Goal: Information Seeking & Learning: Learn about a topic

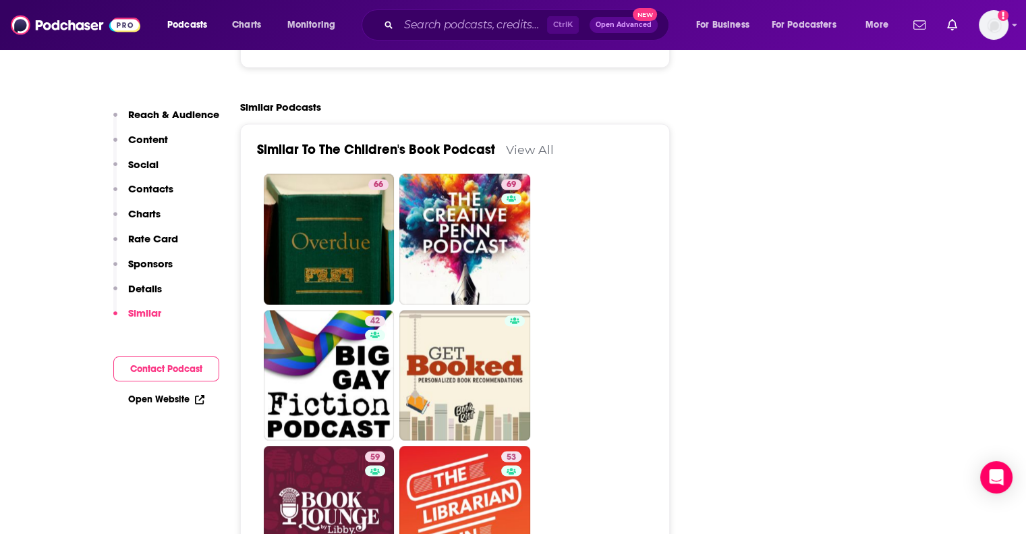
scroll to position [2564, 0]
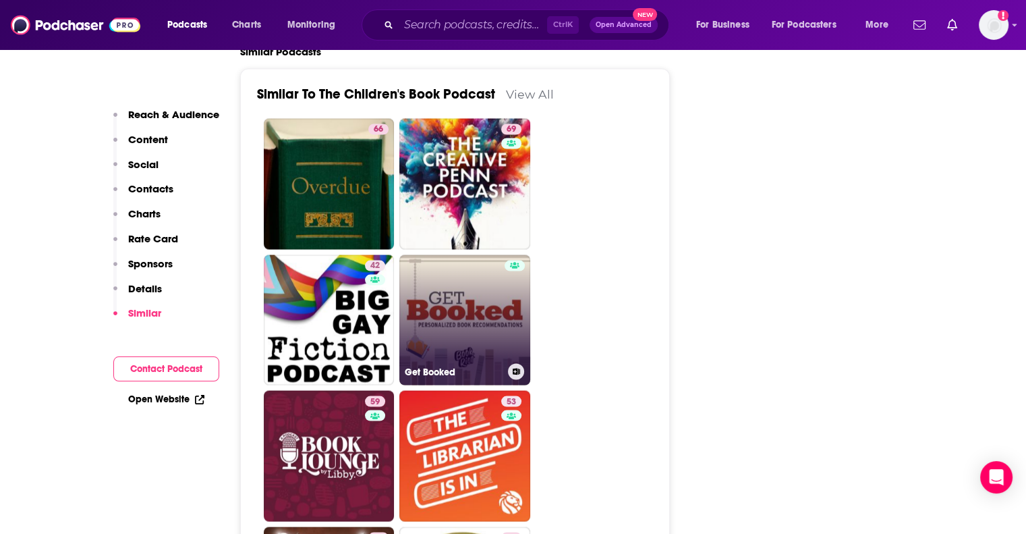
click at [503, 265] on link "Get Booked" at bounding box center [464, 319] width 131 height 131
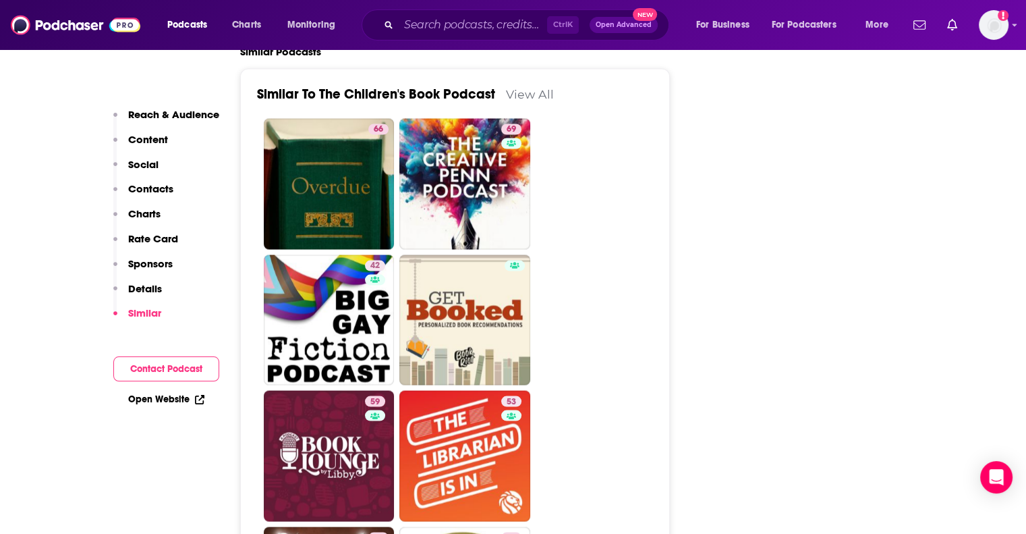
scroll to position [2699, 0]
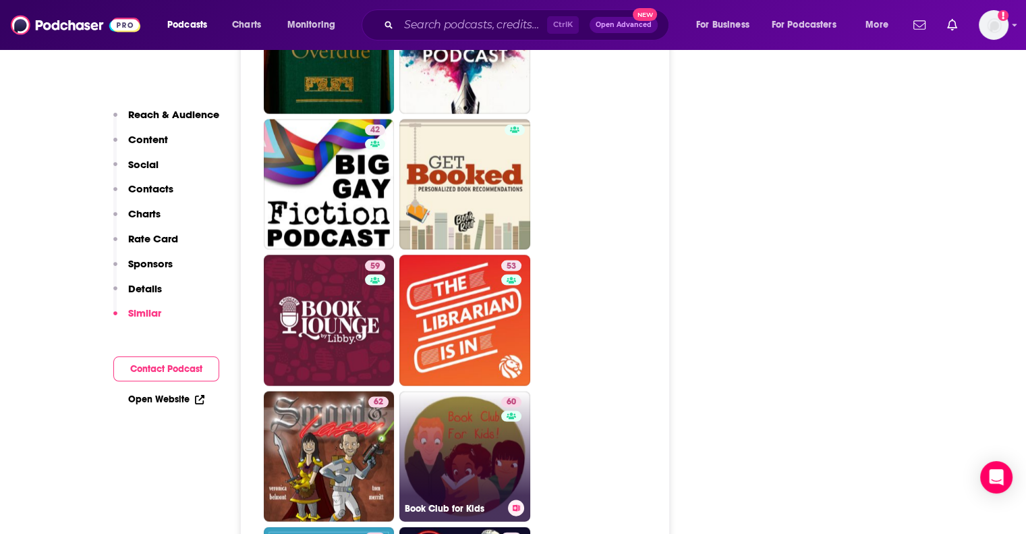
click at [464, 391] on link "60 Book Club for Kids" at bounding box center [464, 456] width 131 height 131
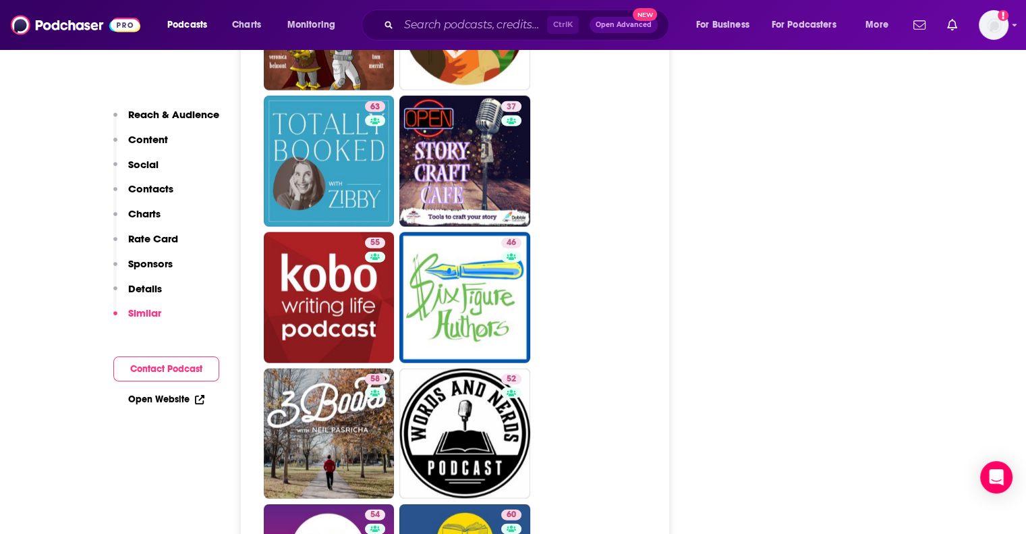
scroll to position [3171, 0]
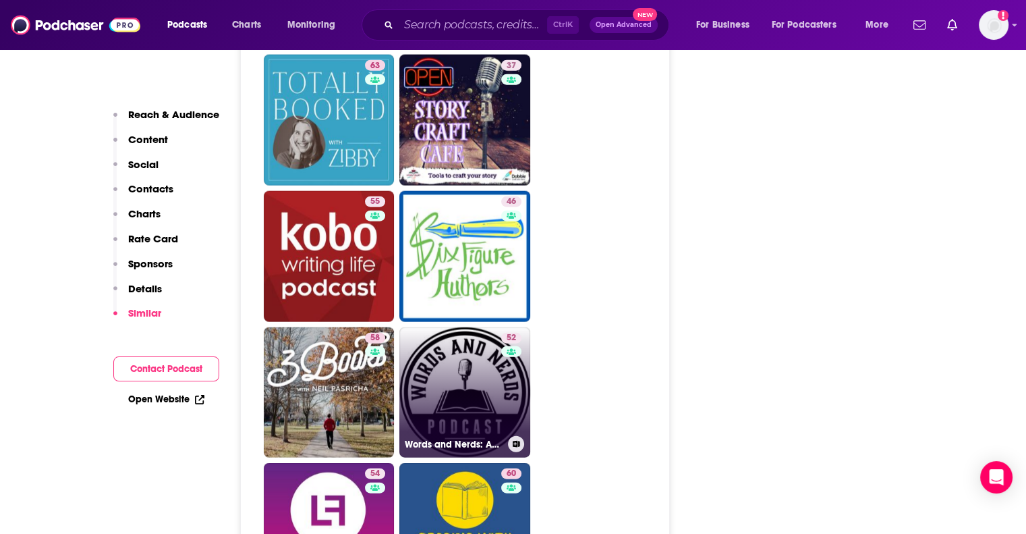
click at [489, 341] on link "52 Words and Nerds: Authors, books and literature." at bounding box center [464, 392] width 131 height 131
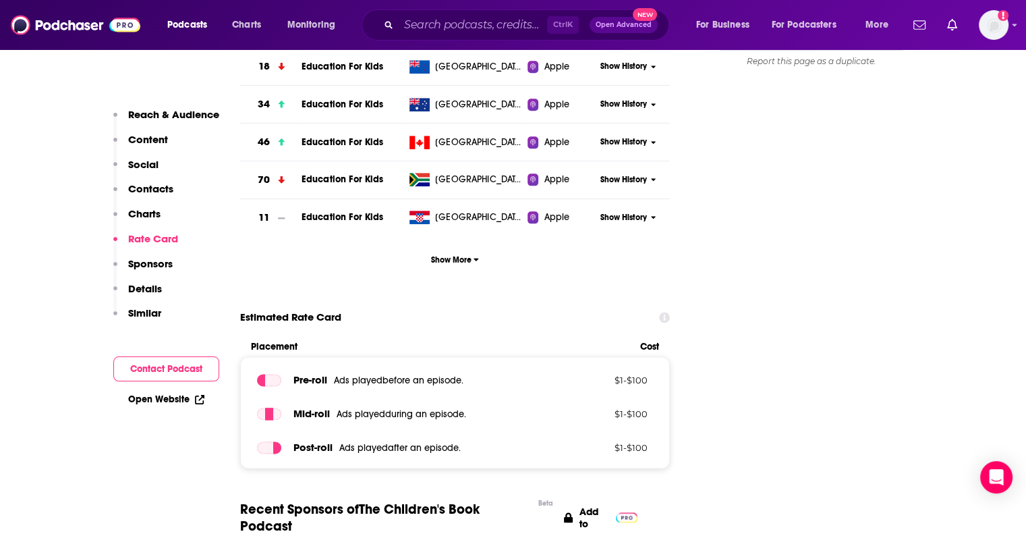
scroll to position [1147, 0]
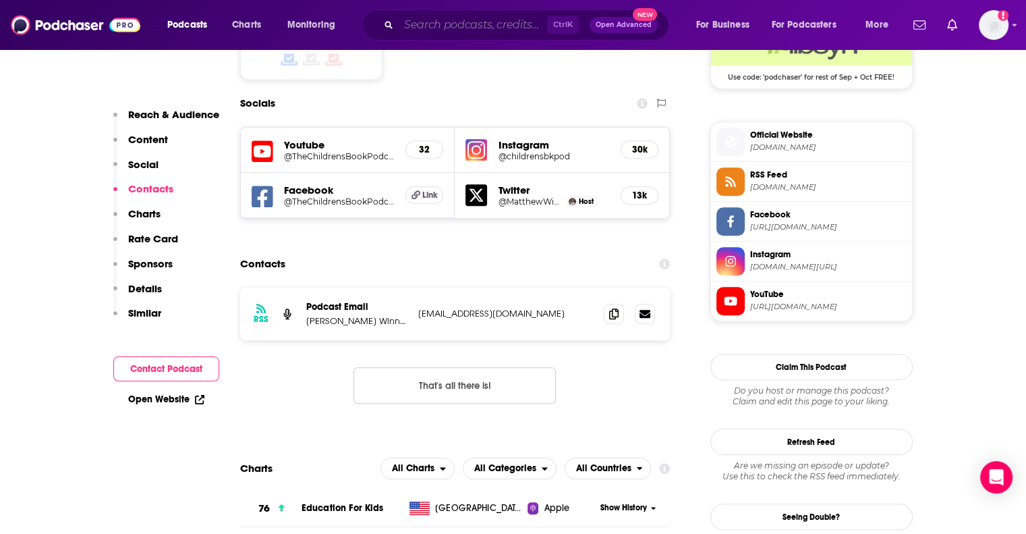
click at [478, 31] on input "Search podcasts, credits, & more..." at bounding box center [473, 25] width 148 height 22
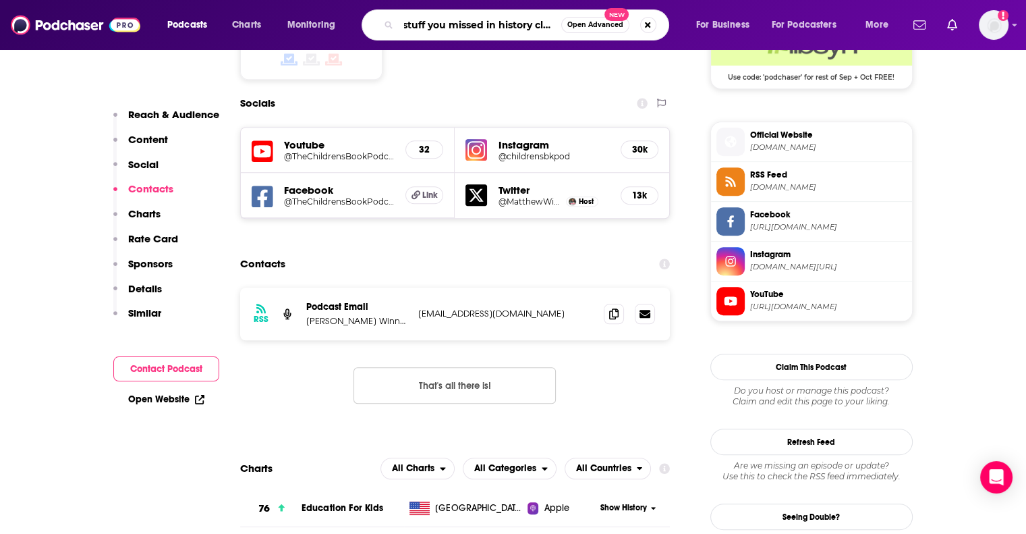
type input "stuff you missed in history class"
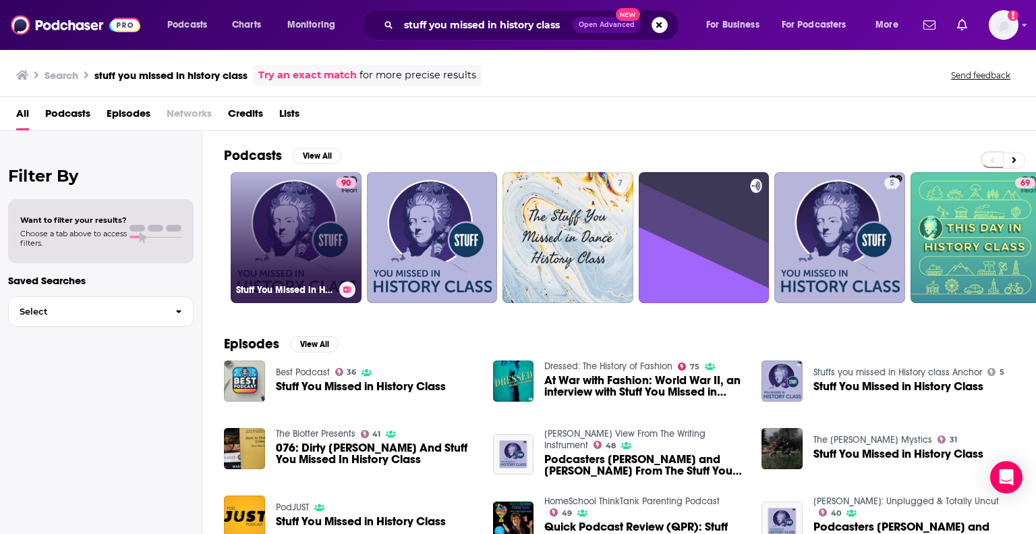
click at [327, 233] on link "90 Stuff You Missed in History Class" at bounding box center [296, 237] width 131 height 131
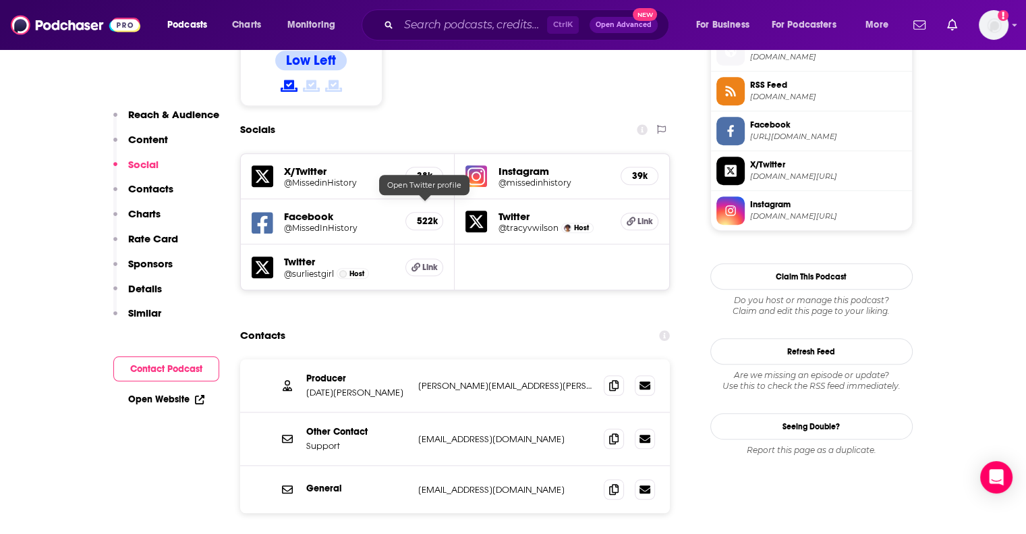
scroll to position [1147, 0]
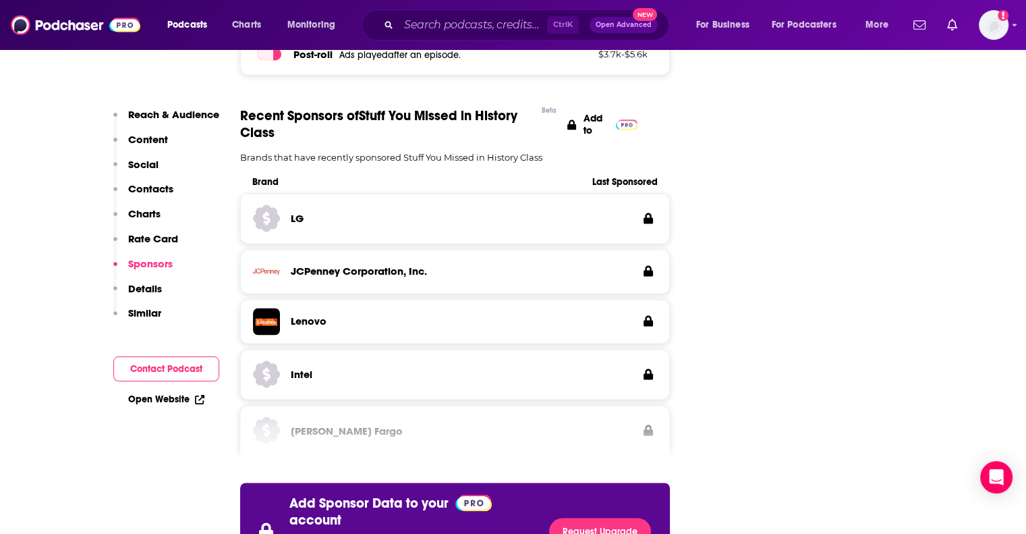
drag, startPoint x: 147, startPoint y: 286, endPoint x: 143, endPoint y: 302, distance: 16.0
click at [147, 287] on p "Details" at bounding box center [145, 288] width 34 height 13
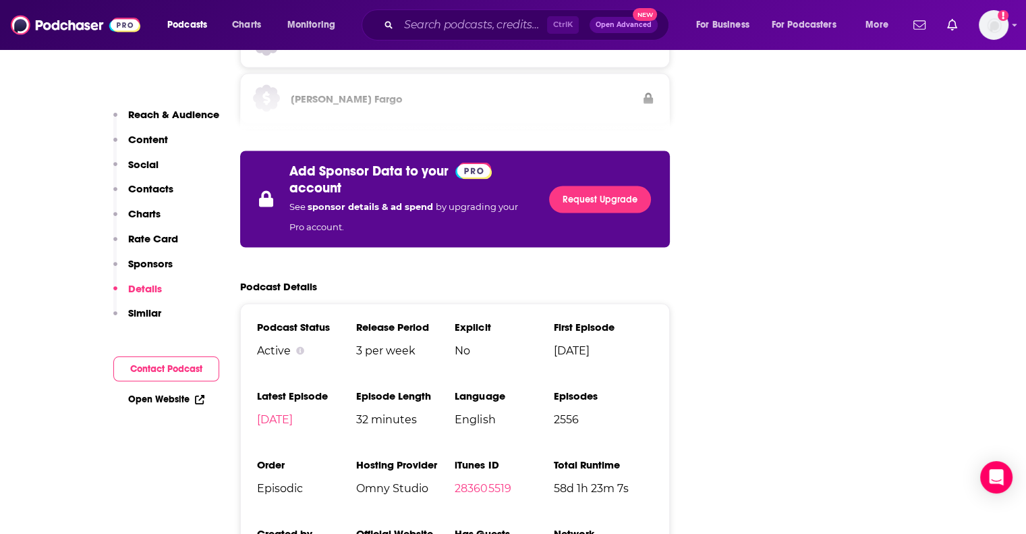
click at [143, 302] on button "Details" at bounding box center [137, 294] width 49 height 25
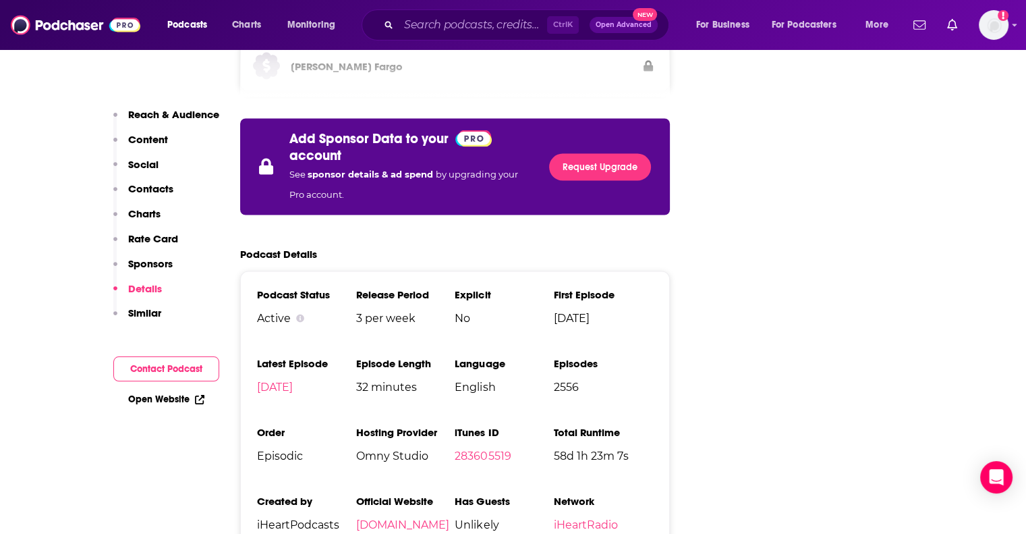
click at [146, 308] on p "Similar" at bounding box center [144, 312] width 33 height 13
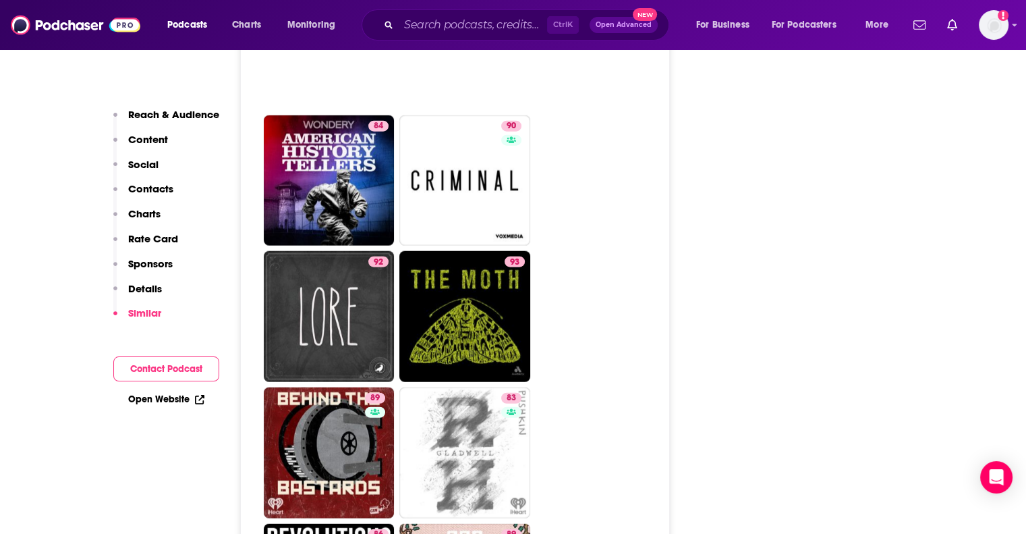
scroll to position [3525, 0]
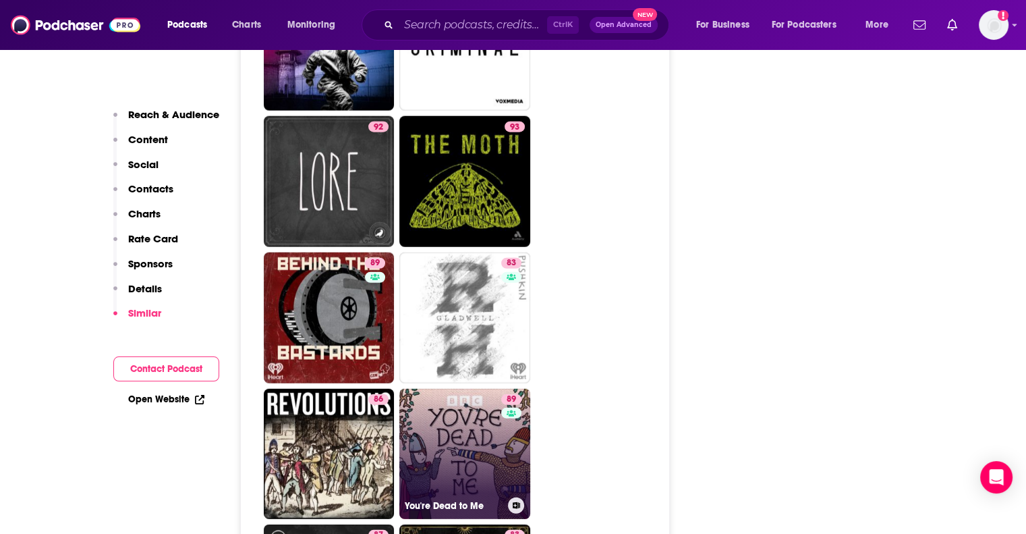
click at [493, 396] on link "89 You're Dead to Me" at bounding box center [464, 454] width 131 height 131
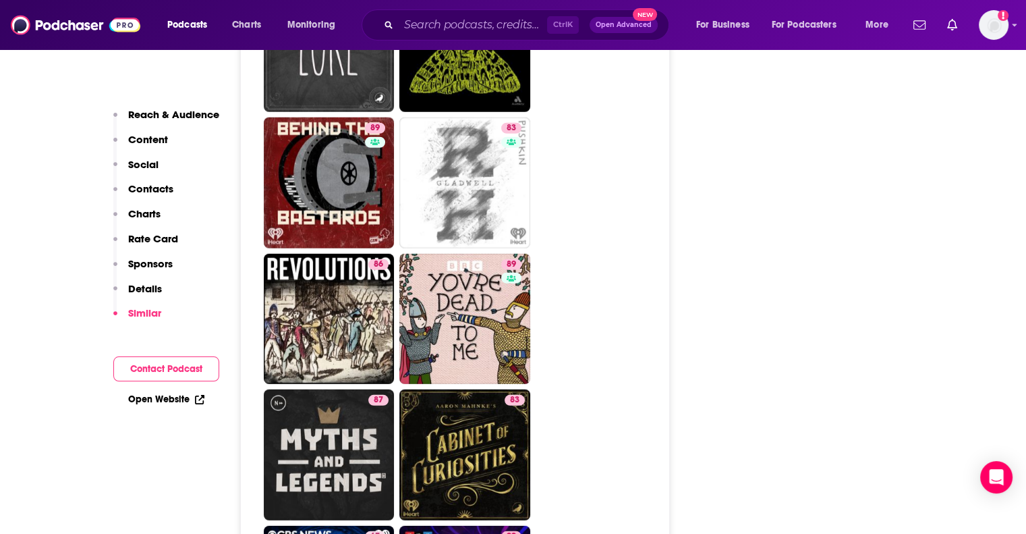
scroll to position [3727, 0]
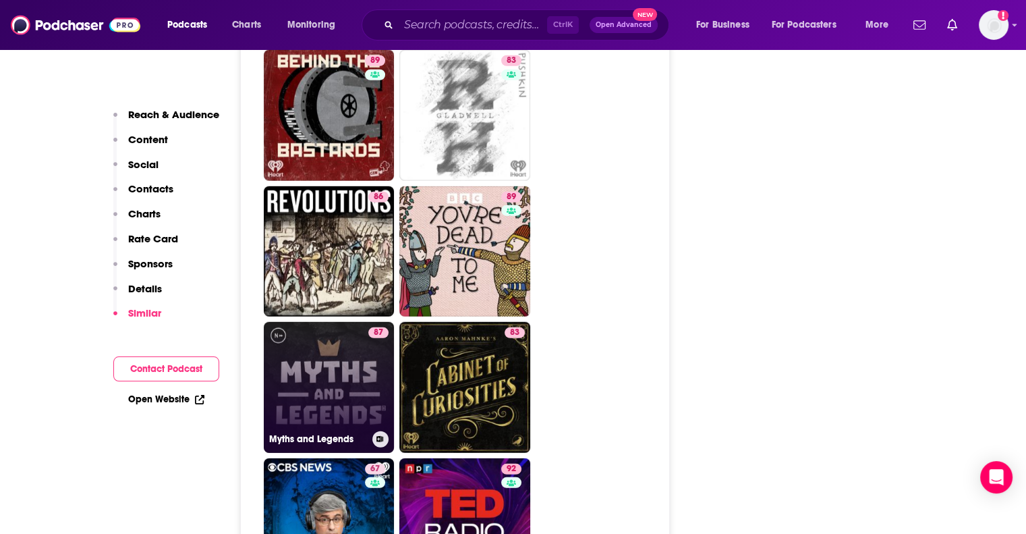
drag, startPoint x: 347, startPoint y: 304, endPoint x: 352, endPoint y: 299, distance: 7.2
click at [347, 322] on link "87 Myths and Legends" at bounding box center [329, 387] width 131 height 131
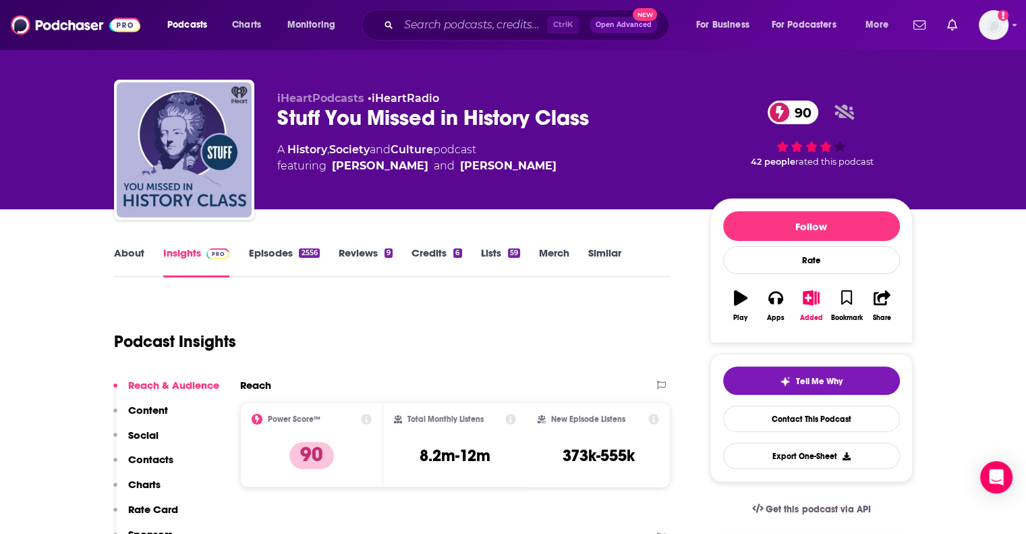
scroll to position [0, 0]
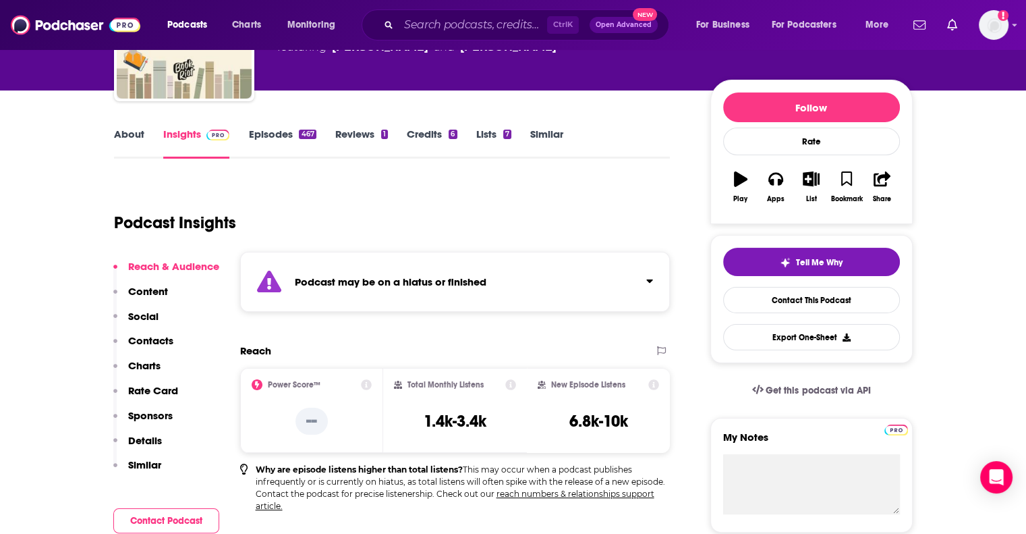
scroll to position [67, 0]
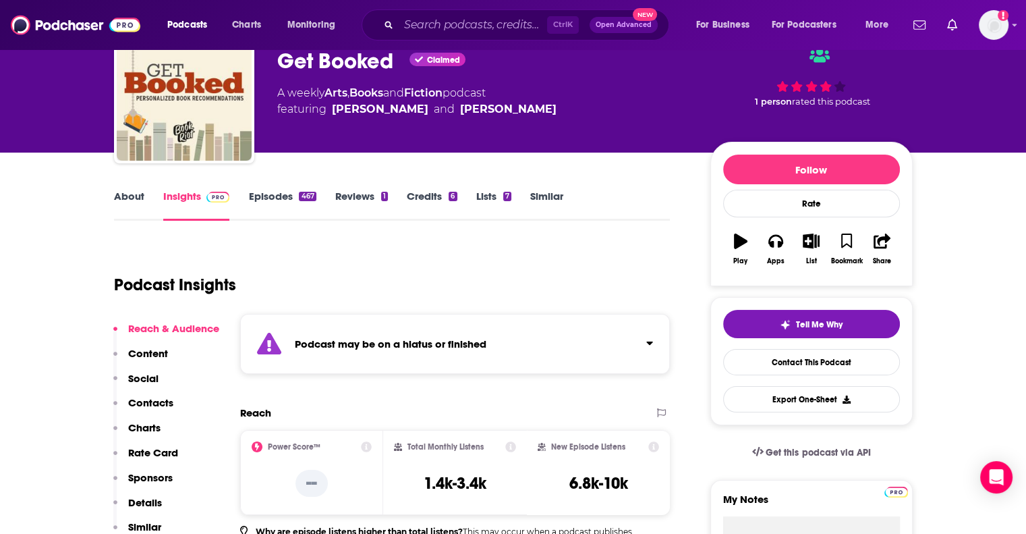
click at [275, 200] on link "Episodes 467" at bounding box center [281, 205] width 67 height 31
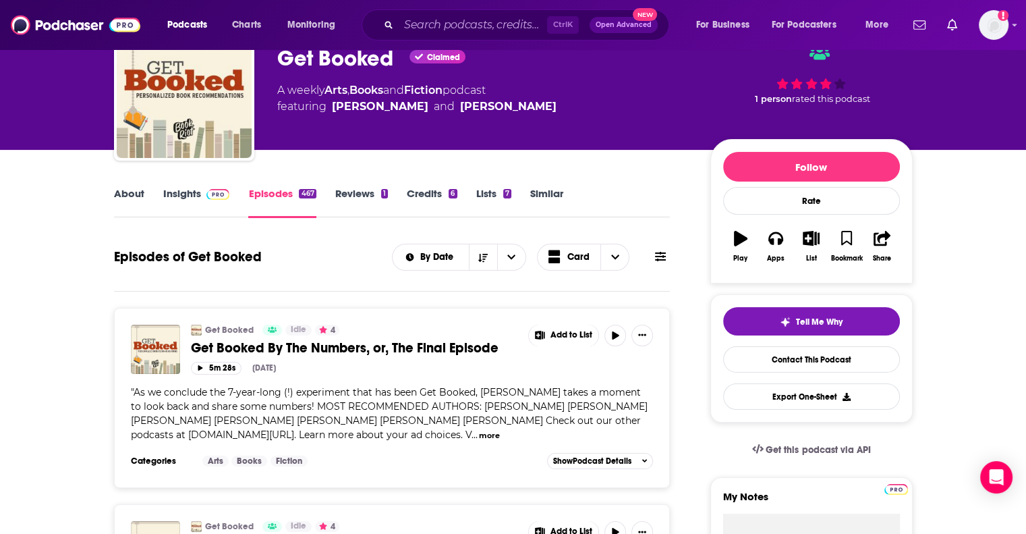
scroll to position [135, 0]
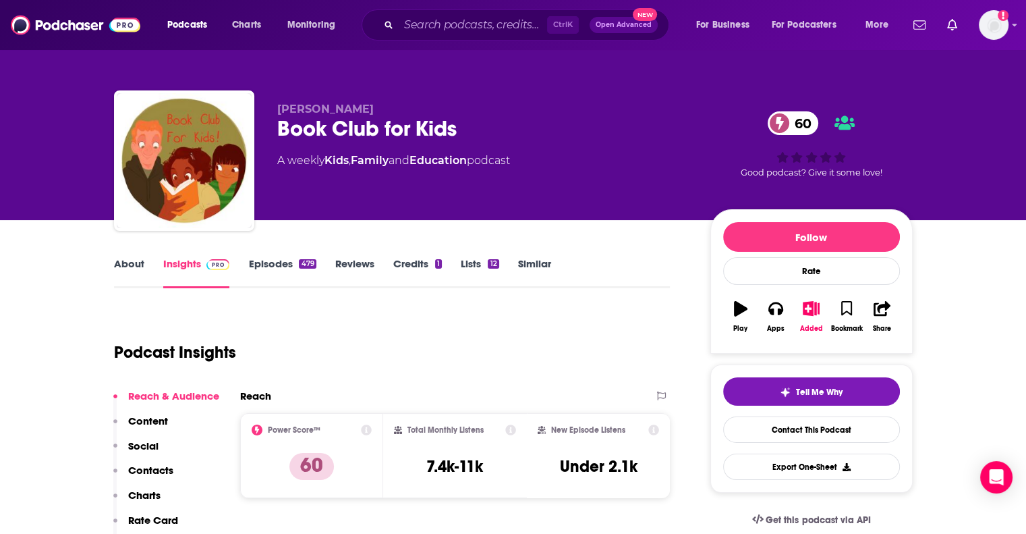
click at [292, 269] on link "Episodes 479" at bounding box center [281, 272] width 67 height 31
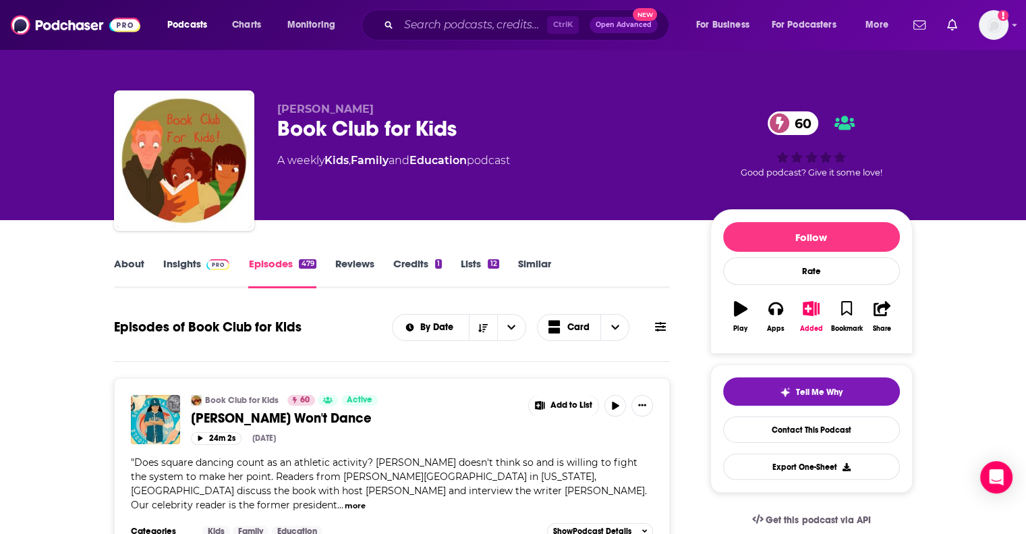
click at [127, 260] on link "About" at bounding box center [129, 272] width 30 height 31
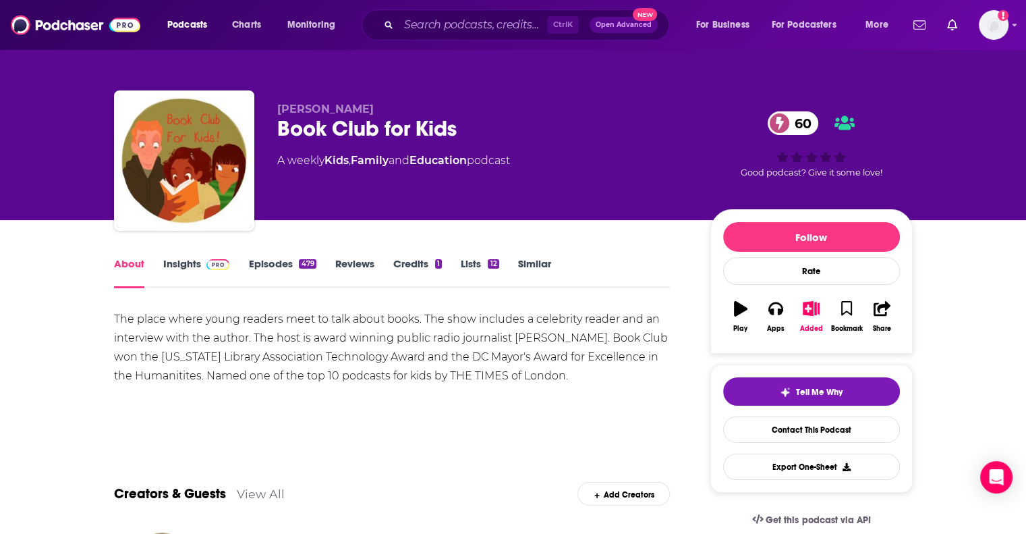
click at [208, 268] on img at bounding box center [218, 264] width 24 height 11
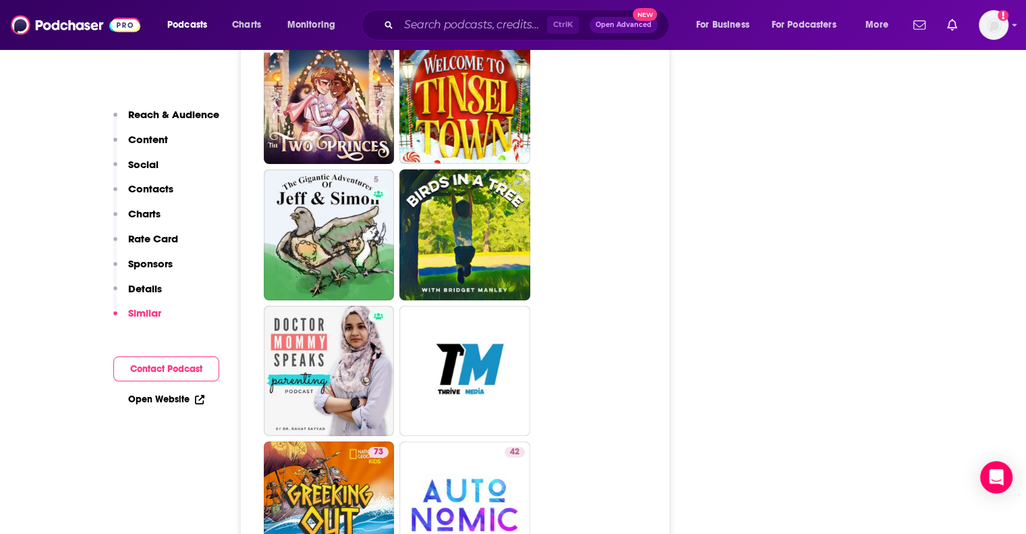
scroll to position [4550, 0]
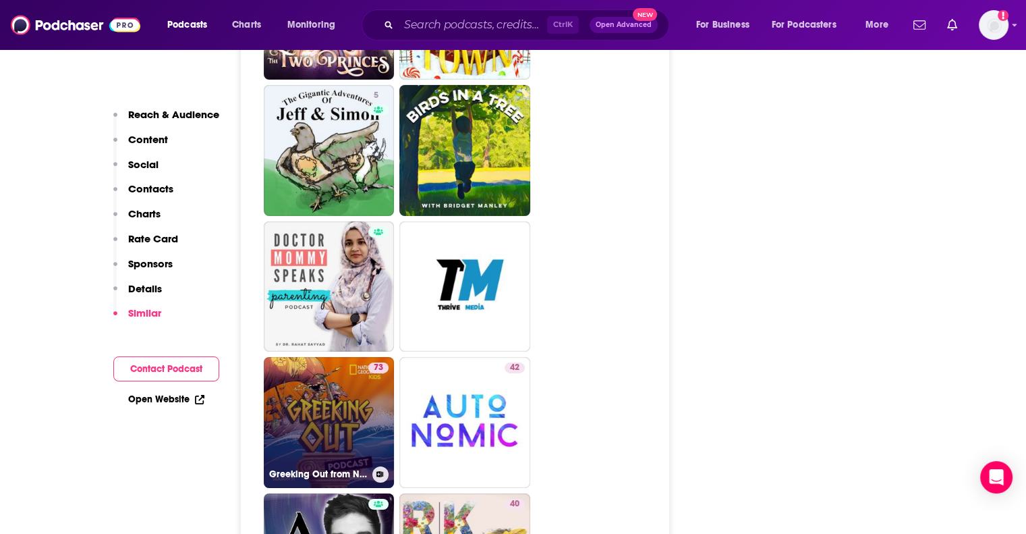
click at [354, 364] on link "73 Greeking Out from National Geographic Kids" at bounding box center [329, 422] width 131 height 131
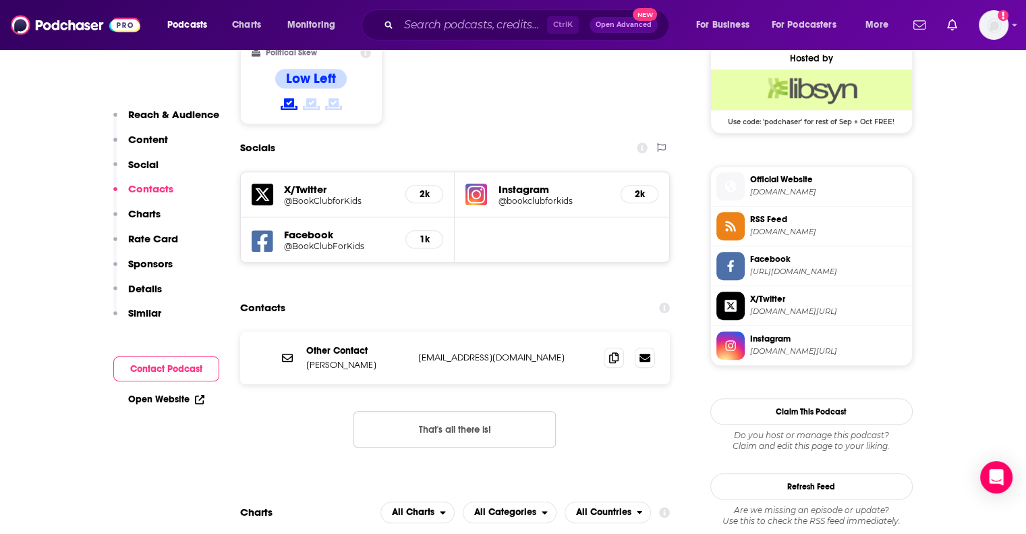
scroll to position [907, 0]
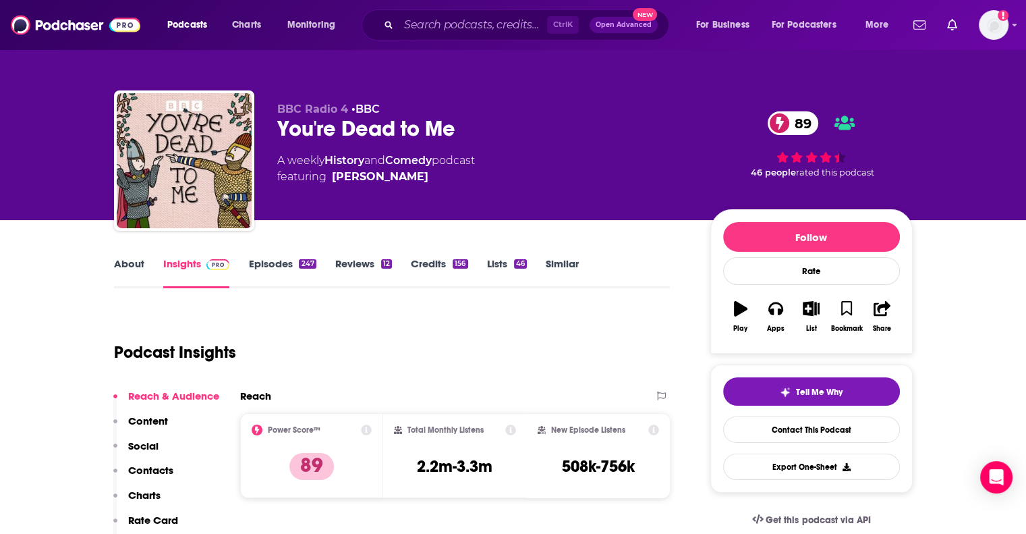
click at [301, 260] on div "247" at bounding box center [307, 263] width 17 height 9
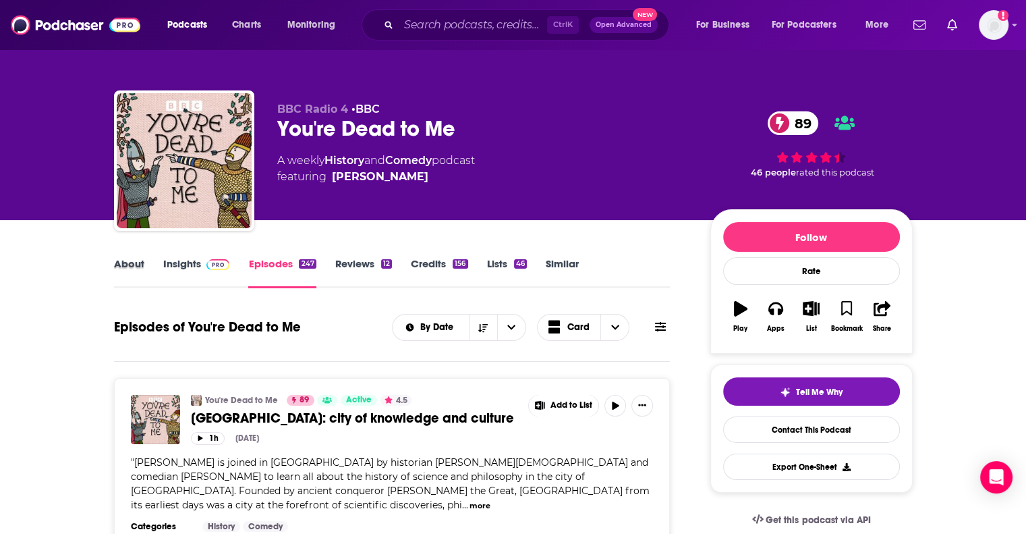
click at [146, 264] on div "About" at bounding box center [138, 272] width 49 height 31
click at [193, 258] on link "Insights" at bounding box center [196, 272] width 67 height 31
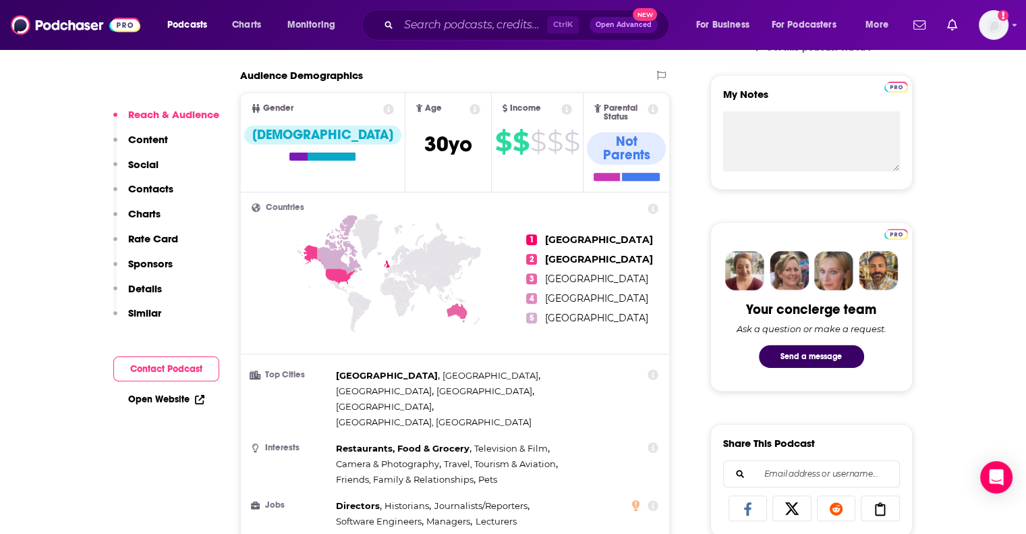
scroll to position [742, 0]
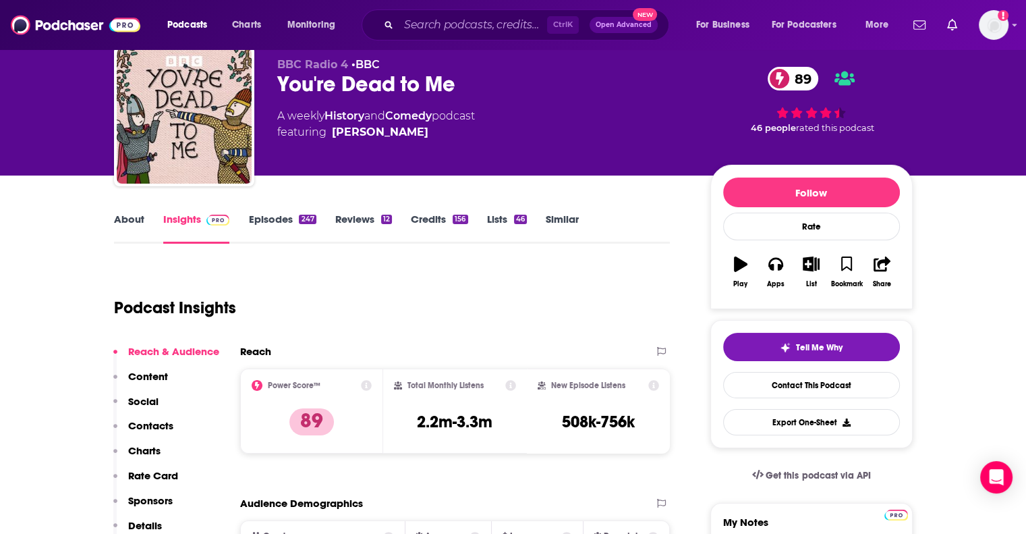
scroll to position [0, 0]
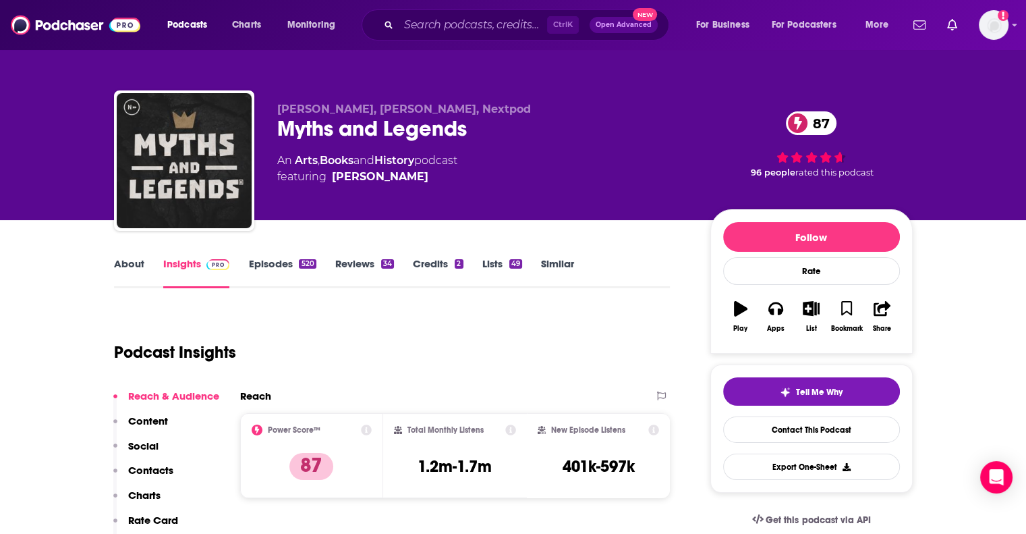
click at [289, 260] on link "Episodes 520" at bounding box center [281, 272] width 67 height 31
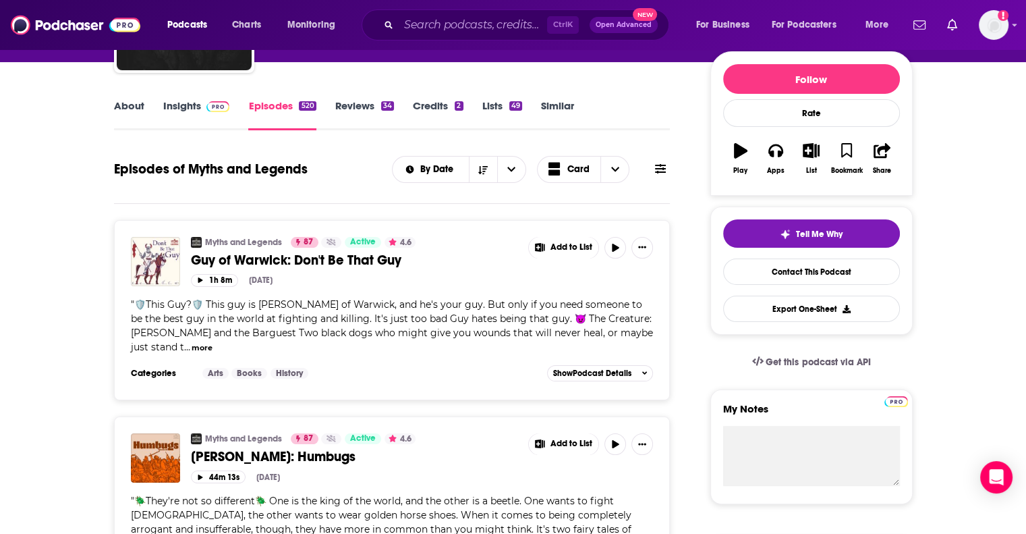
scroll to position [135, 0]
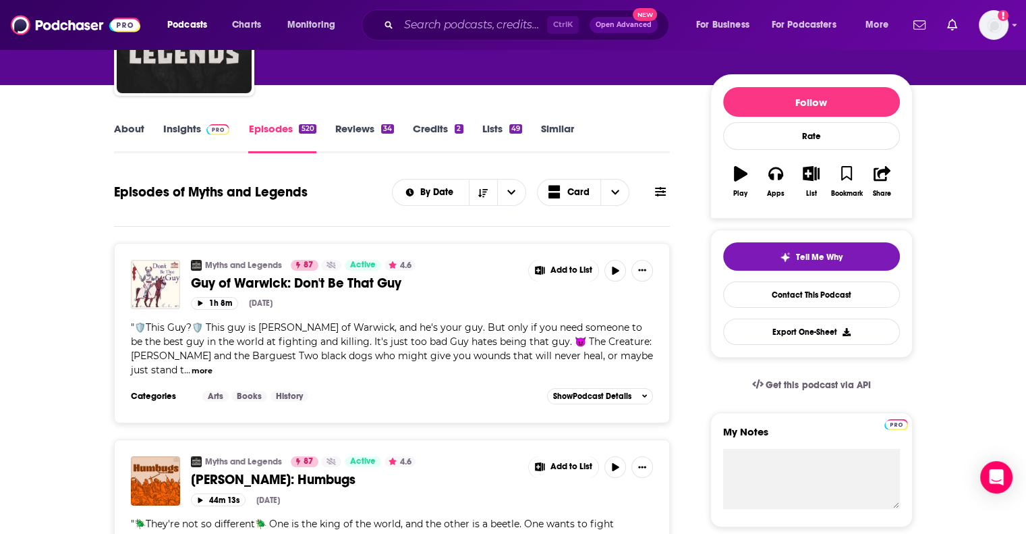
click at [197, 134] on link "Insights" at bounding box center [196, 137] width 67 height 31
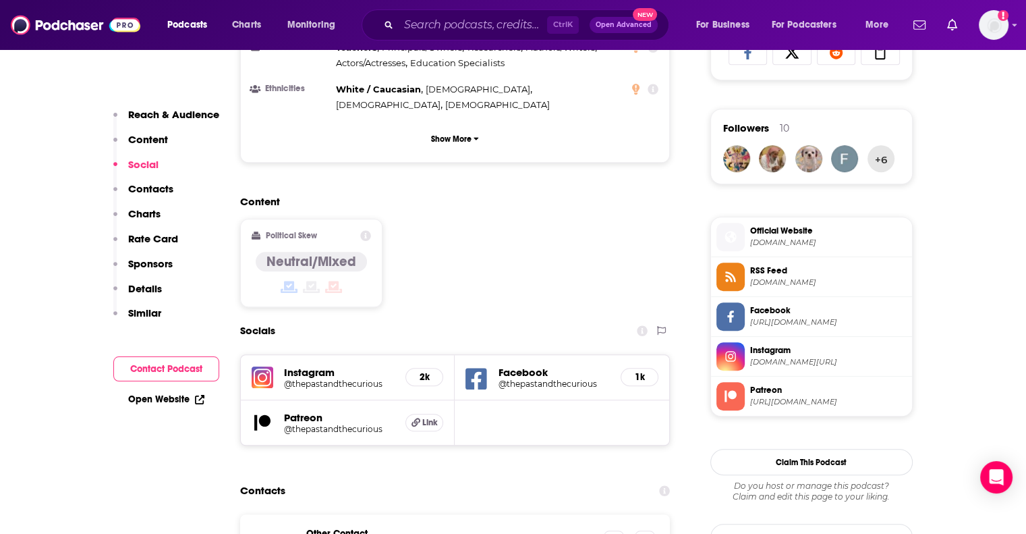
scroll to position [945, 0]
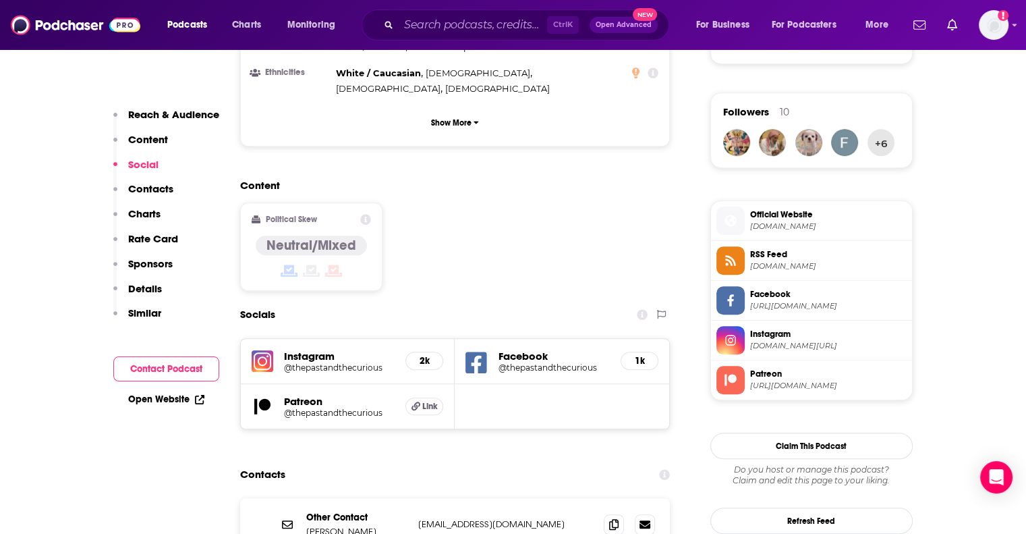
click at [159, 140] on p "Content" at bounding box center [148, 139] width 40 height 13
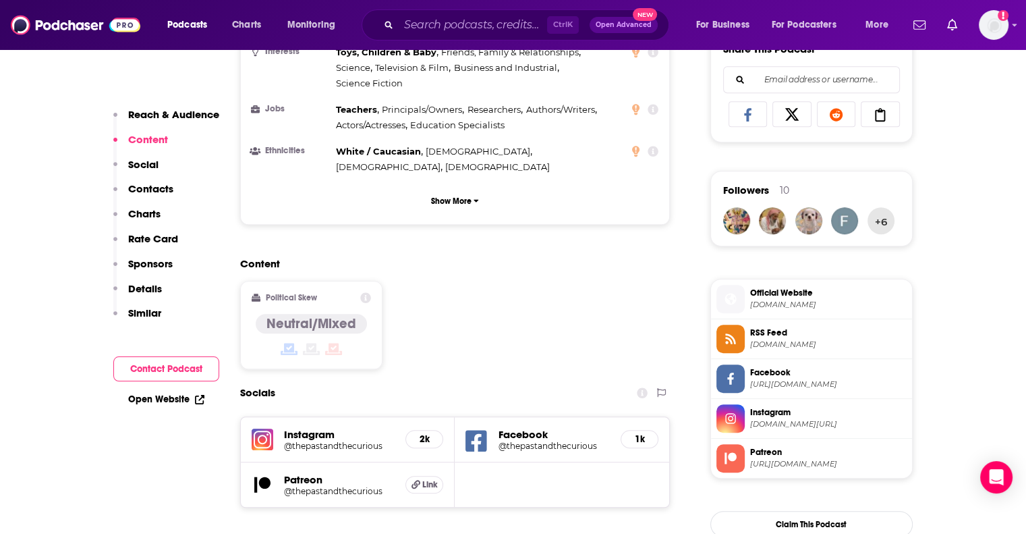
scroll to position [858, 0]
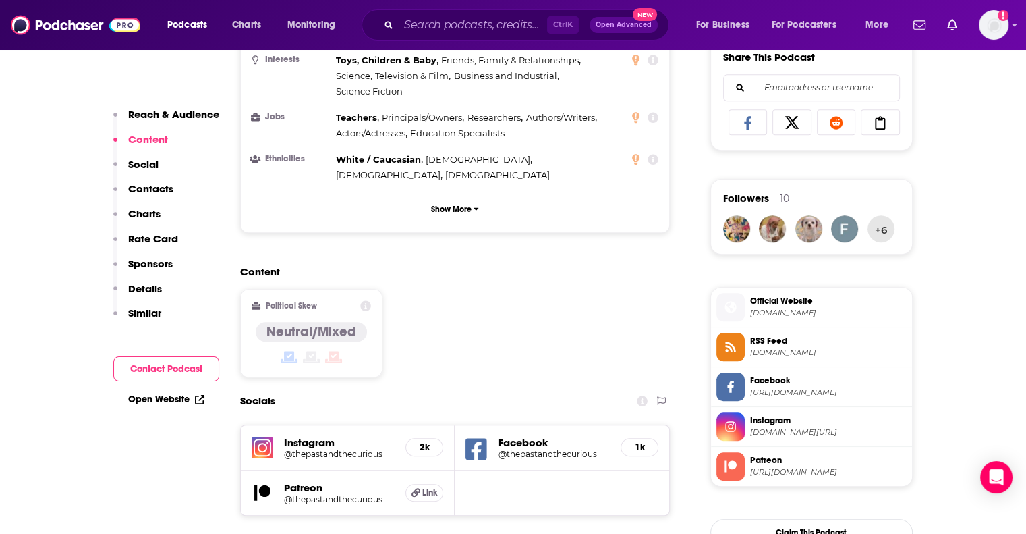
drag, startPoint x: 146, startPoint y: 187, endPoint x: 154, endPoint y: 188, distance: 8.2
click at [146, 186] on p "Contacts" at bounding box center [150, 188] width 45 height 13
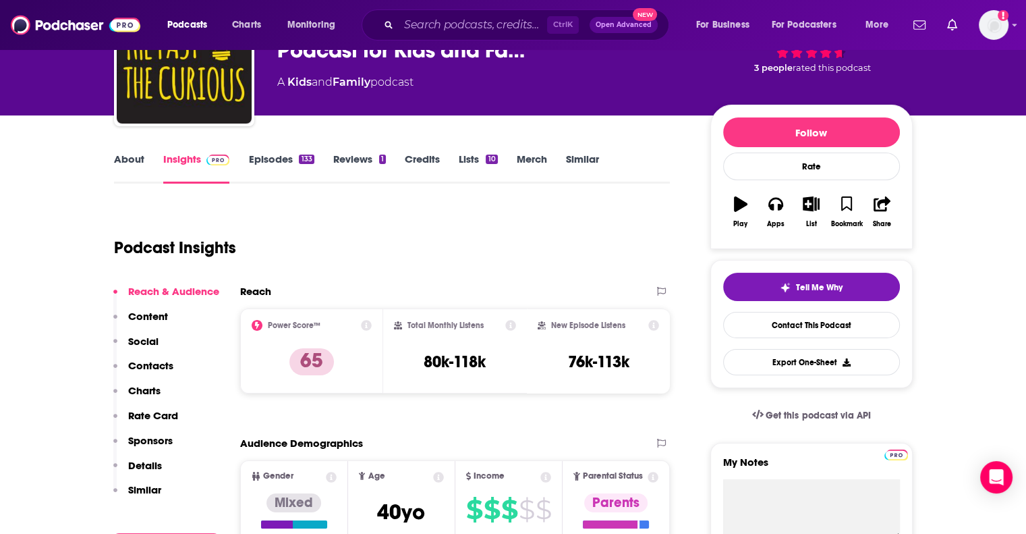
scroll to position [0, 0]
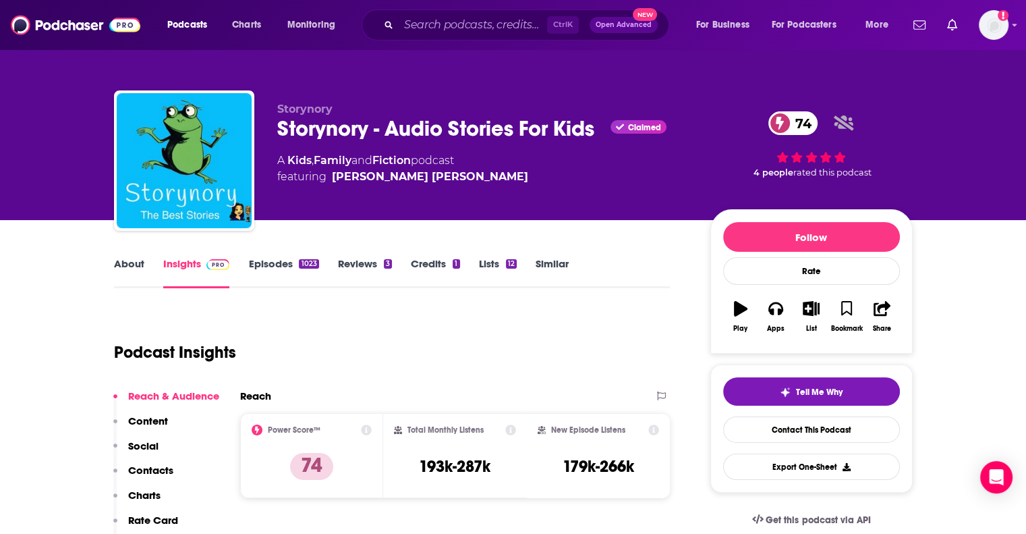
click at [281, 260] on link "Episodes 1023" at bounding box center [283, 272] width 70 height 31
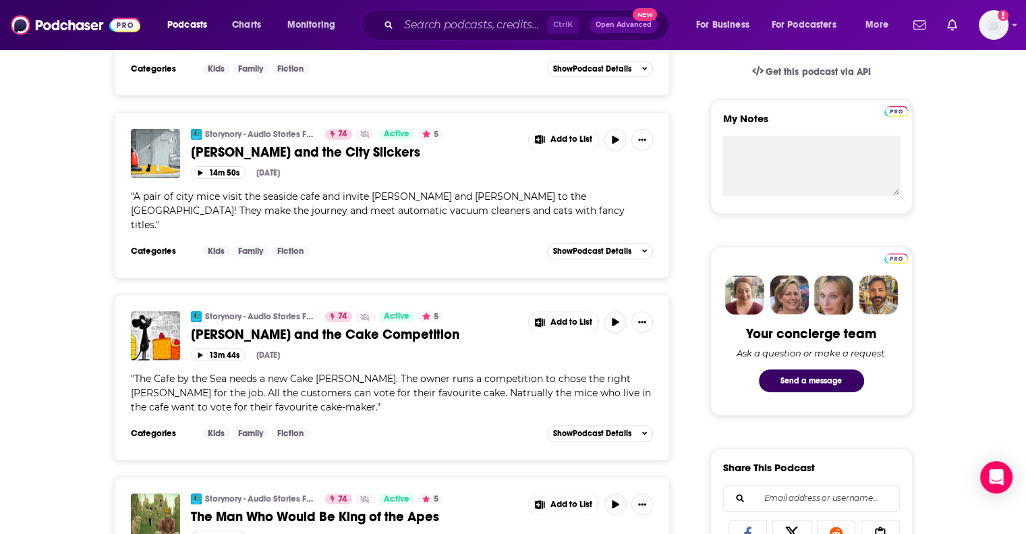
scroll to position [270, 0]
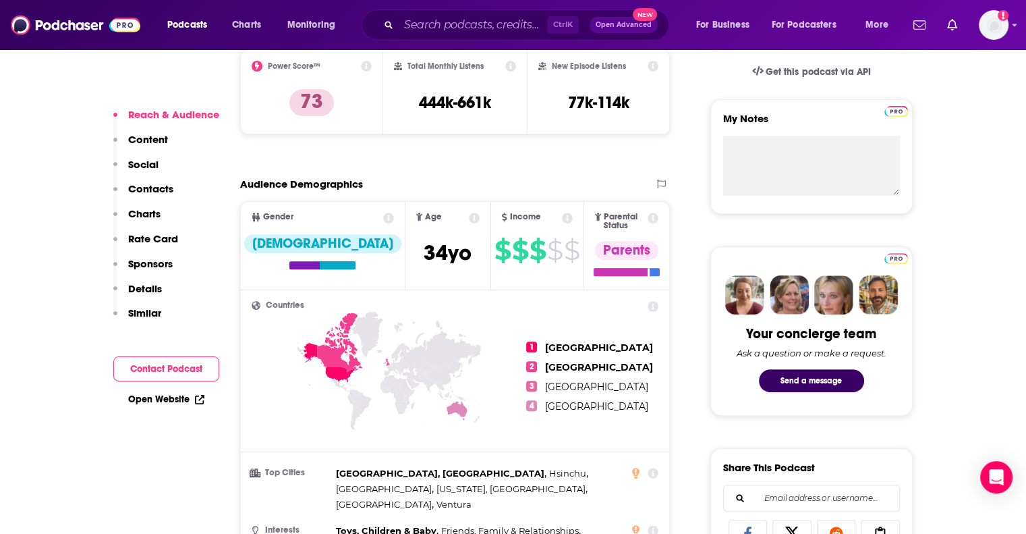
scroll to position [270, 0]
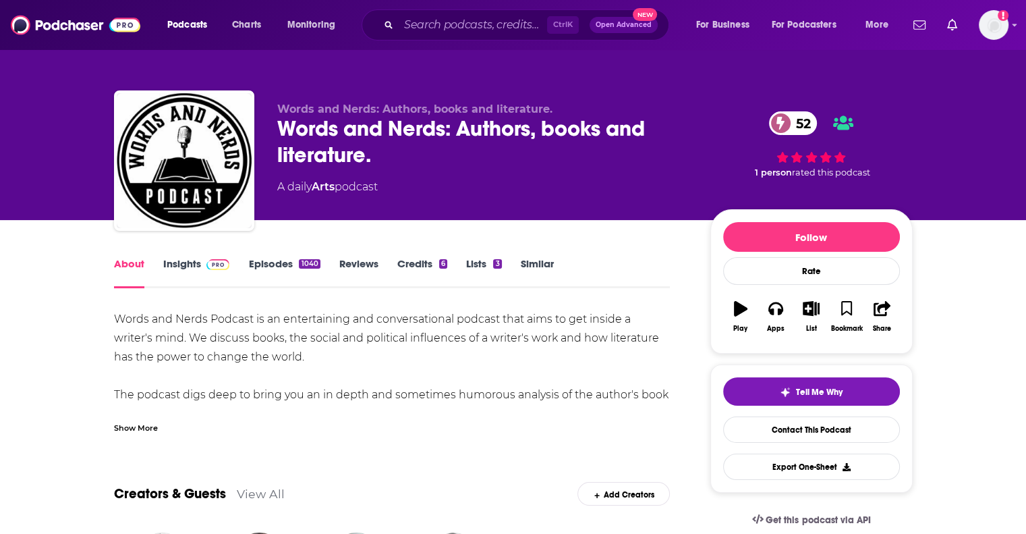
click at [282, 260] on link "Episodes 1040" at bounding box center [284, 272] width 72 height 31
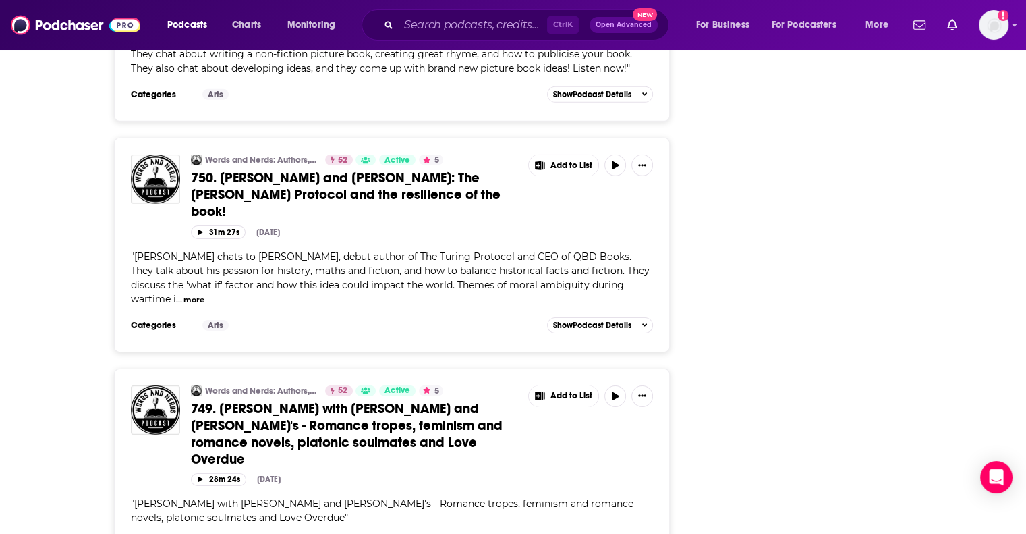
scroll to position [4386, 0]
